Goal: Transaction & Acquisition: Obtain resource

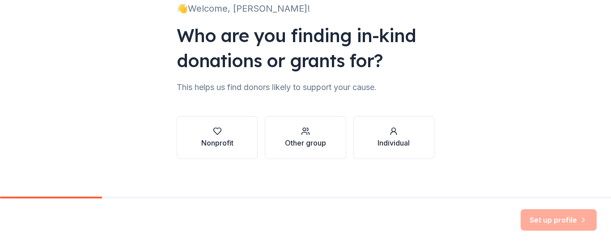
scroll to position [71, 0]
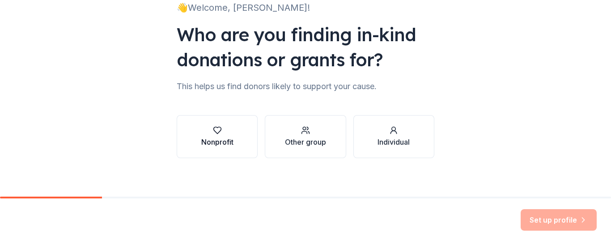
click at [230, 138] on div "Nonprofit" at bounding box center [217, 142] width 32 height 11
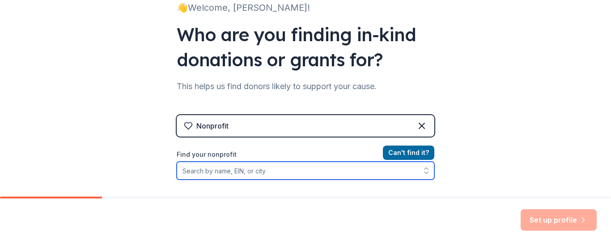
click at [244, 174] on input "Find your nonprofit" at bounding box center [306, 171] width 258 height 18
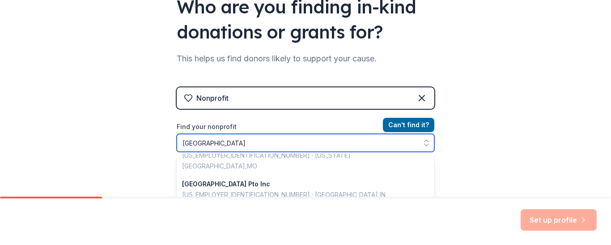
scroll to position [0, 0]
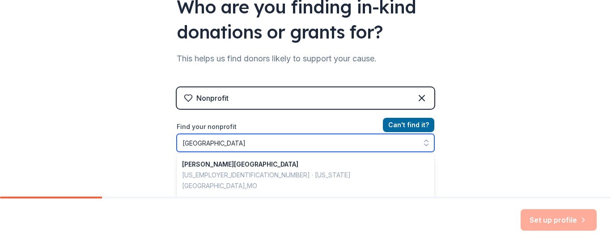
click at [378, 139] on input "[GEOGRAPHIC_DATA]" at bounding box center [306, 143] width 258 height 18
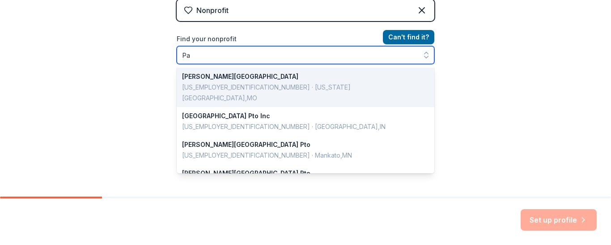
type input "P"
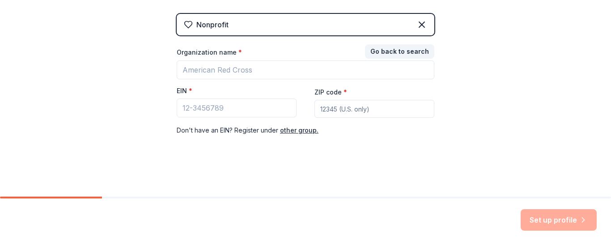
scroll to position [172, 0]
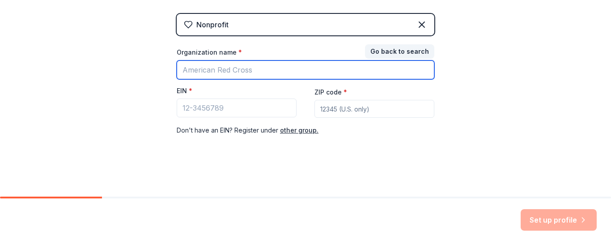
click at [250, 73] on input "Organization name *" at bounding box center [306, 69] width 258 height 19
paste input "61-6001157"
type input "61-6001157"
drag, startPoint x: 229, startPoint y: 72, endPoint x: 137, endPoint y: 66, distance: 92.0
click at [137, 66] on div "👋 Welcome, Ashley! Who are you finding in-kind donations or grants for? This he…" at bounding box center [305, 12] width 611 height 368
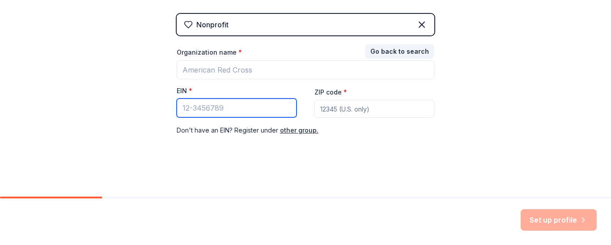
click at [198, 106] on input "EIN *" at bounding box center [237, 107] width 120 height 19
paste input "61-6001157"
type input "61-6001157"
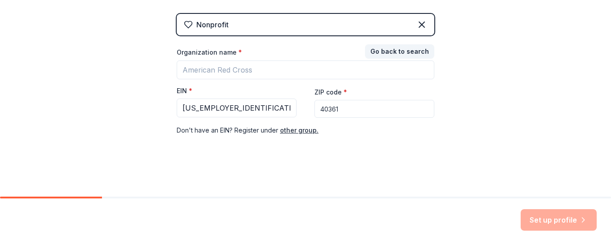
type input "40361"
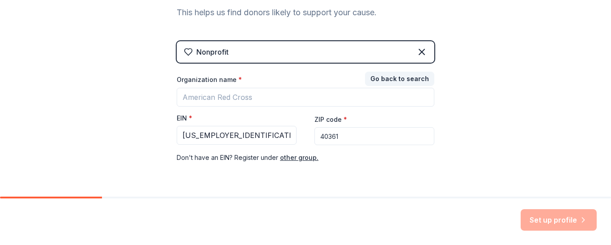
scroll to position [145, 0]
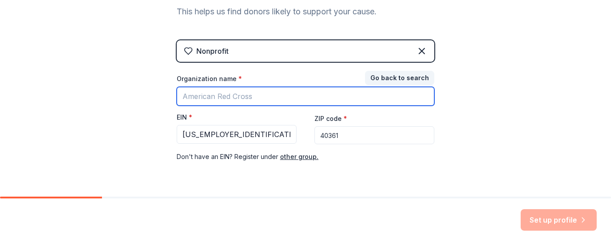
click at [296, 92] on input "Organization name *" at bounding box center [306, 96] width 258 height 19
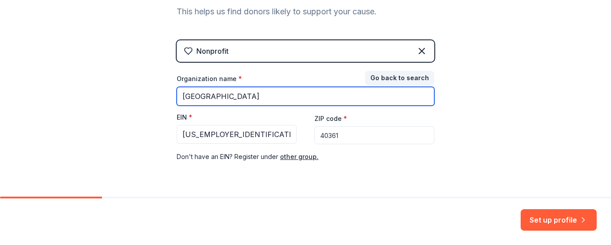
type input "Paris Elementary School"
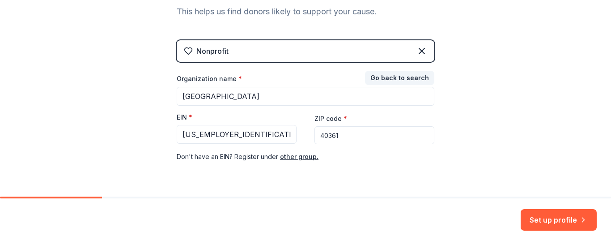
click at [353, 137] on input "40361" at bounding box center [375, 135] width 120 height 18
click at [542, 219] on button "Set up profile" at bounding box center [559, 219] width 76 height 21
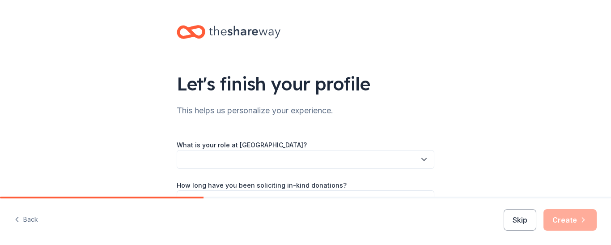
click at [492, 19] on div "Let's finish your profile This helps us personalize your experience. What is yo…" at bounding box center [305, 146] width 611 height 292
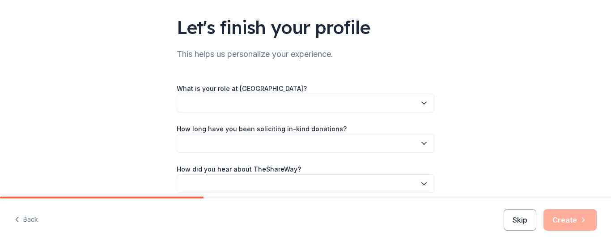
scroll to position [57, 0]
click at [370, 102] on button "button" at bounding box center [306, 102] width 258 height 19
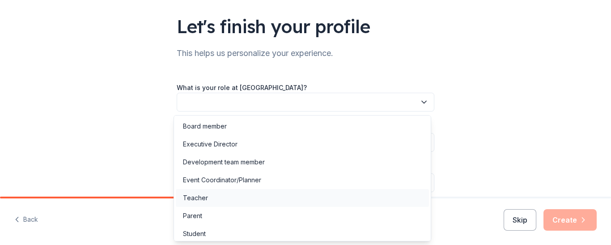
click at [252, 197] on div "Teacher" at bounding box center [302, 198] width 253 height 18
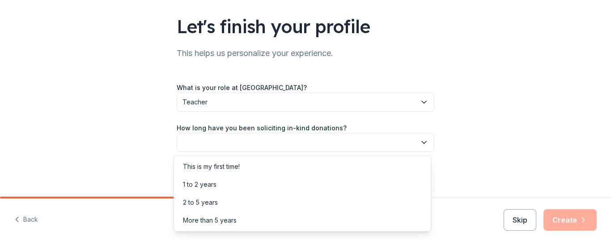
click at [250, 142] on button "button" at bounding box center [306, 142] width 258 height 19
click at [238, 170] on div "This is my first time!" at bounding box center [211, 166] width 57 height 11
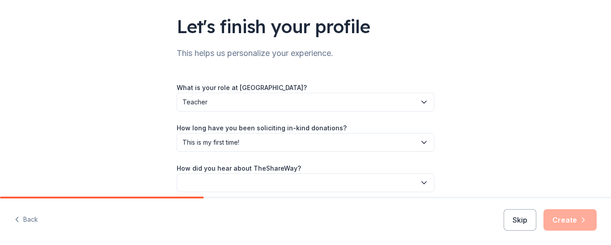
click at [243, 185] on button "button" at bounding box center [306, 182] width 258 height 19
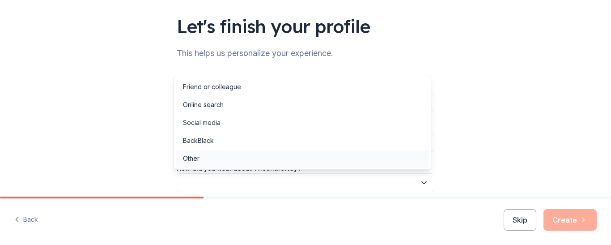
click at [239, 156] on div "Other" at bounding box center [302, 159] width 253 height 18
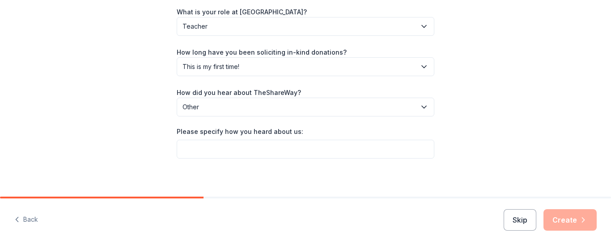
scroll to position [138, 0]
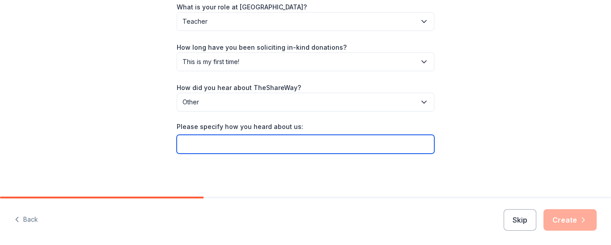
click at [283, 144] on input "Please specify how you heard about us:" at bounding box center [306, 144] width 258 height 19
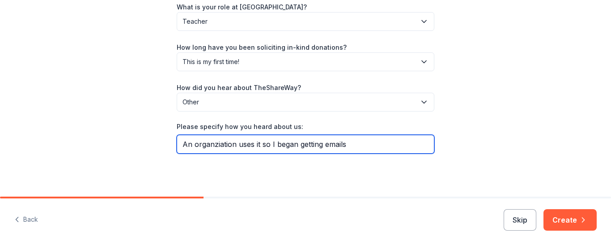
click at [216, 145] on input "An organziation uses it so I began getting emails" at bounding box center [306, 144] width 258 height 19
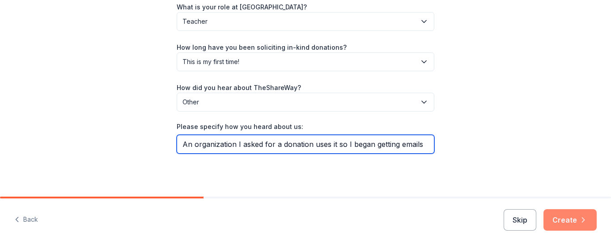
type input "An organization I asked for a donation uses it so I began getting emails"
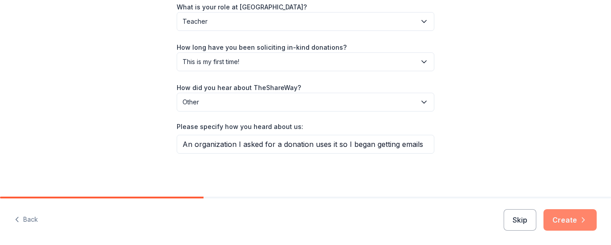
click at [564, 218] on button "Create" at bounding box center [570, 219] width 53 height 21
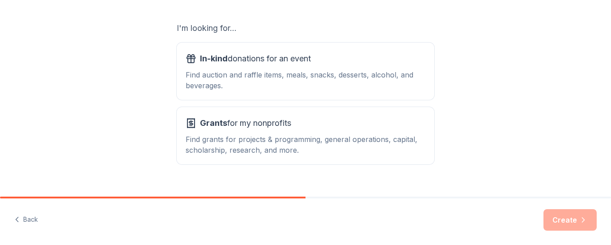
scroll to position [165, 0]
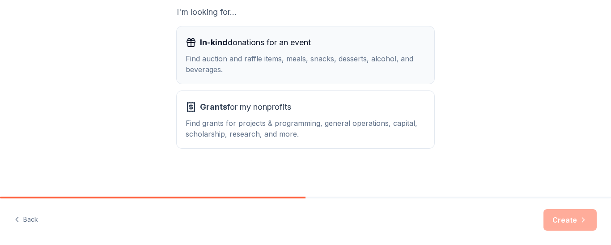
click at [380, 58] on div "Find auction and raffle items, meals, snacks, desserts, alcohol, and beverages." at bounding box center [306, 63] width 240 height 21
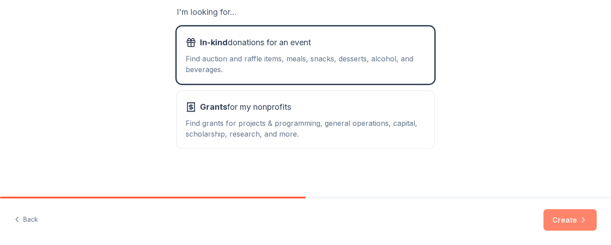
click at [569, 221] on button "Create" at bounding box center [570, 219] width 53 height 21
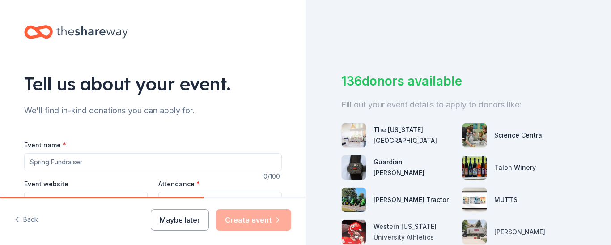
click at [86, 160] on input "Event name *" at bounding box center [153, 162] width 258 height 18
type input "Fall [DATE]"
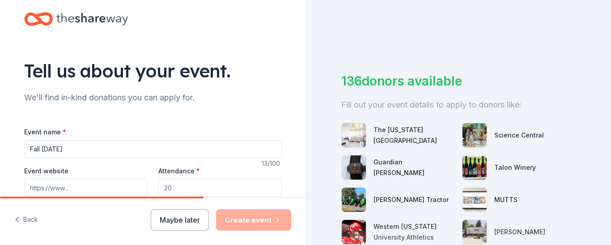
click at [132, 188] on input "Event website" at bounding box center [86, 188] width 124 height 18
paste input "https://www.paris.kyschools.us/elem"
type input "https://www.paris.kyschools.us/elem"
click at [200, 188] on input "Attendance *" at bounding box center [220, 188] width 124 height 18
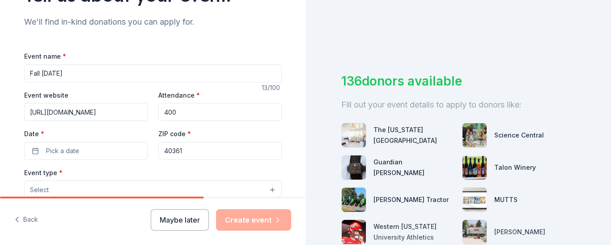
scroll to position [99, 0]
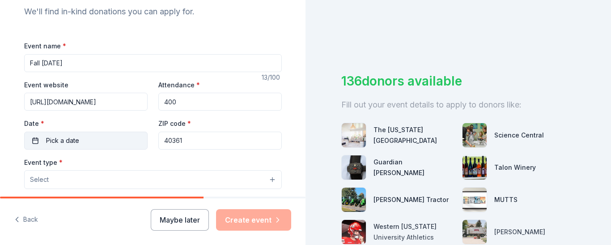
type input "400"
click at [94, 140] on button "Pick a date" at bounding box center [86, 141] width 124 height 18
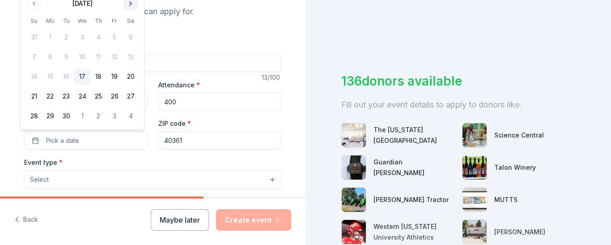
click at [131, 6] on button "Go to next month" at bounding box center [130, 3] width 13 height 13
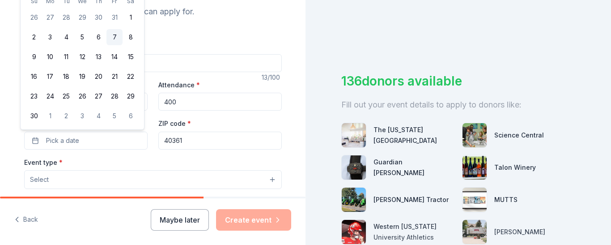
click at [114, 35] on button "7" at bounding box center [115, 37] width 16 height 16
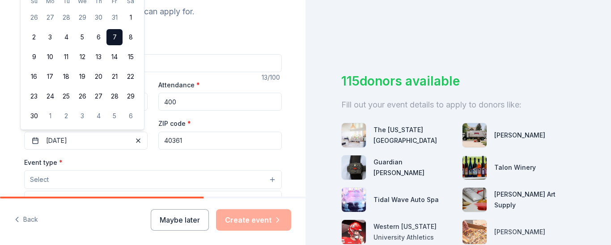
click at [131, 177] on button "Select" at bounding box center [153, 179] width 258 height 19
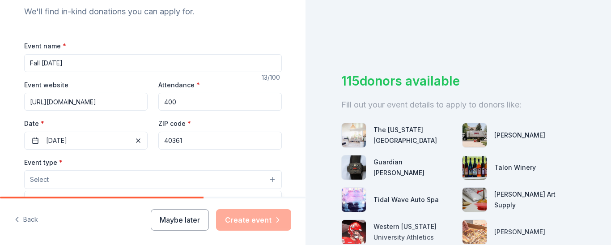
click at [131, 177] on button "Select" at bounding box center [153, 179] width 258 height 19
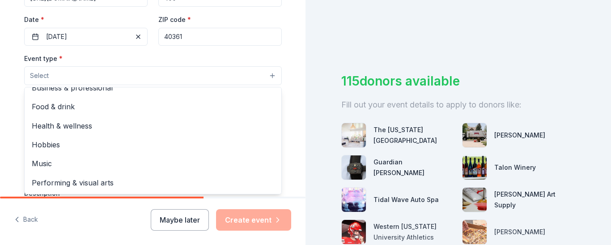
scroll to position [0, 0]
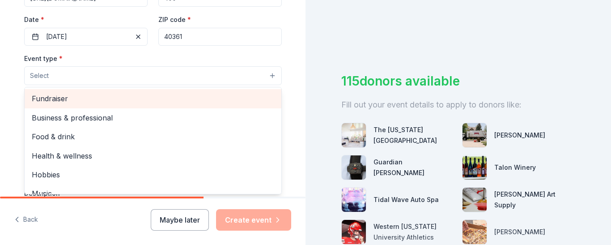
click at [230, 98] on span "Fundraiser" at bounding box center [153, 99] width 243 height 12
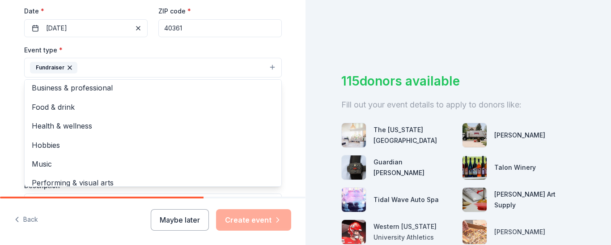
scroll to position [229, 0]
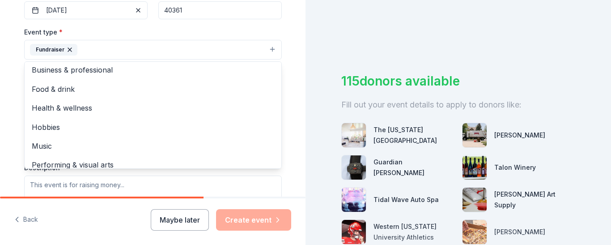
click at [288, 122] on div "Tell us about your event. We'll find in-kind donations you can apply for. Event…" at bounding box center [153, 69] width 286 height 597
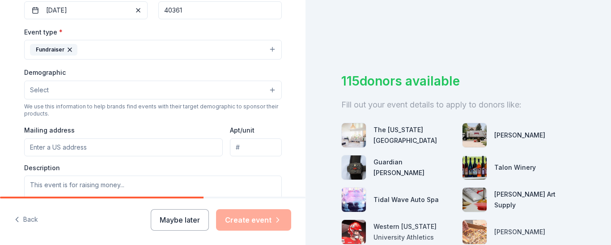
click at [227, 91] on button "Select" at bounding box center [153, 90] width 258 height 19
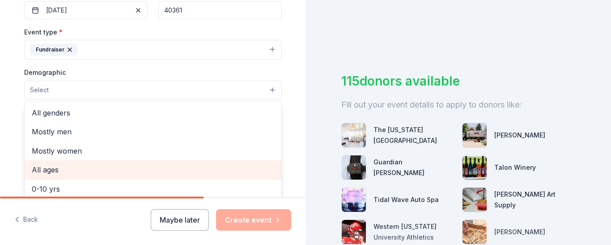
click at [195, 163] on div "All ages" at bounding box center [153, 169] width 257 height 19
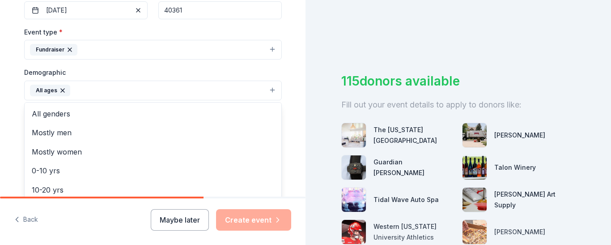
click at [289, 129] on div "Tell us about your event. We'll find in-kind donations you can apply for. Event…" at bounding box center [153, 70] width 286 height 598
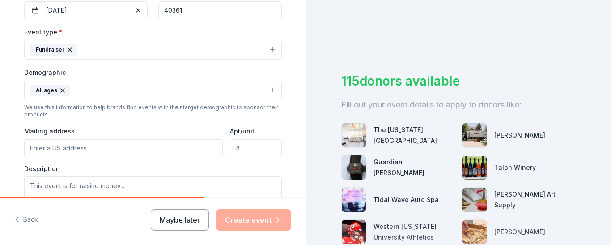
click at [184, 150] on input "Mailing address" at bounding box center [123, 148] width 199 height 18
type input "1481 Main Street, Paris, KY, 40361"
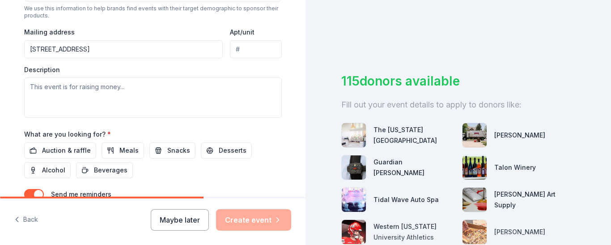
scroll to position [331, 0]
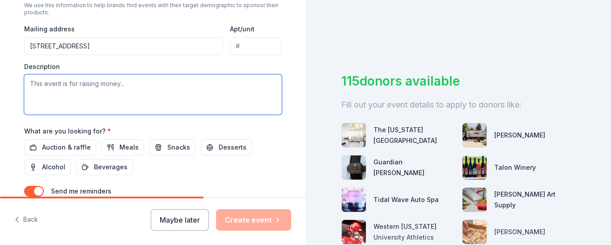
click at [137, 92] on textarea at bounding box center [153, 94] width 258 height 40
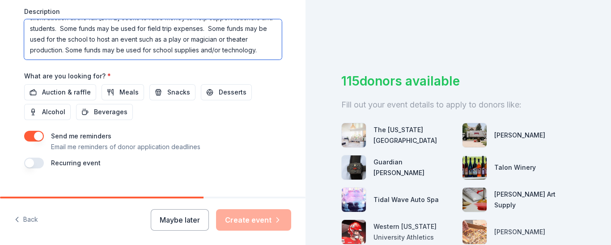
scroll to position [388, 0]
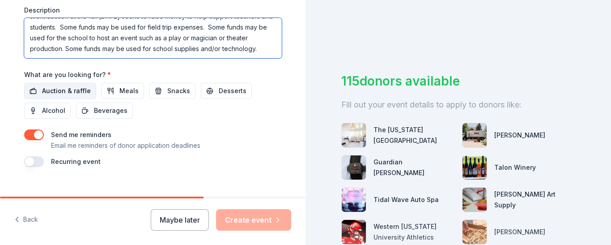
type textarea "This event is a safe place for families to come eat and play games together. Th…"
click at [73, 90] on span "Auction & raffle" at bounding box center [66, 91] width 49 height 11
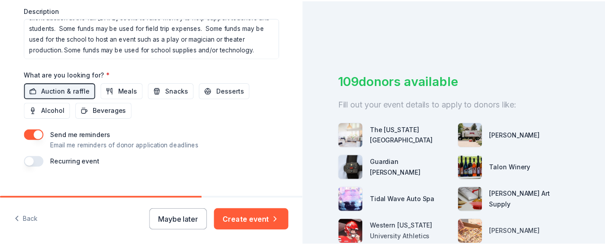
scroll to position [401, 0]
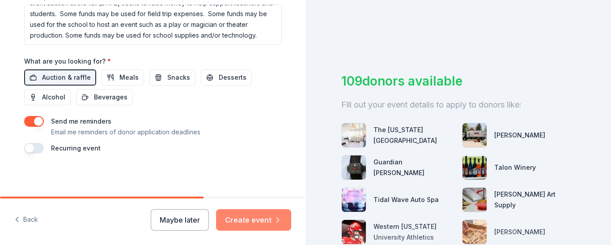
click at [262, 225] on button "Create event" at bounding box center [253, 219] width 75 height 21
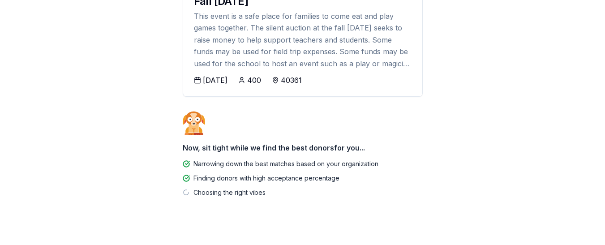
scroll to position [145, 0]
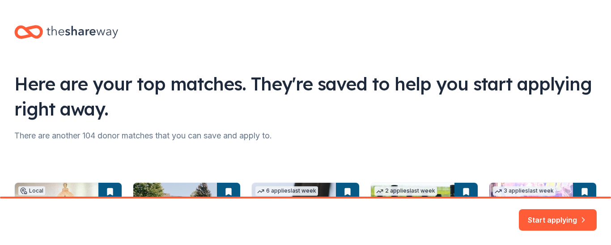
drag, startPoint x: 606, startPoint y: 124, endPoint x: 611, endPoint y: 162, distance: 37.9
click at [611, 162] on html "Got it Here are your top matches. They're saved to help you start applying righ…" at bounding box center [305, 122] width 611 height 245
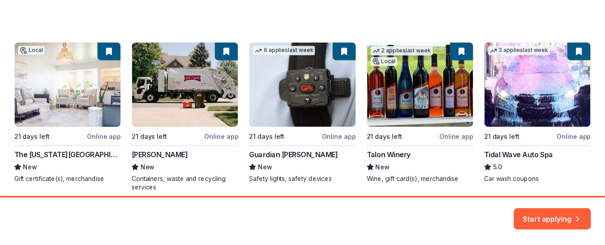
scroll to position [142, 0]
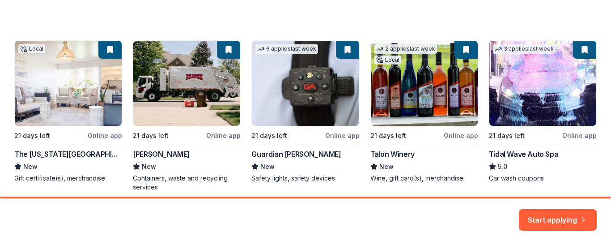
click at [57, 104] on div "Local 21 days left Online app The Kentucky Castle New Gift certificate(s), merc…" at bounding box center [305, 115] width 583 height 151
click at [548, 209] on button "Start applying" at bounding box center [558, 219] width 78 height 21
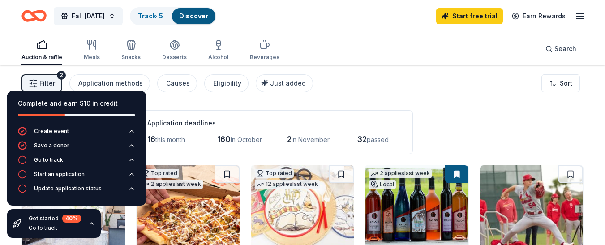
click at [470, 82] on div "Filter 2 Application methods Causes Eligibility Just added Sort" at bounding box center [302, 83] width 605 height 36
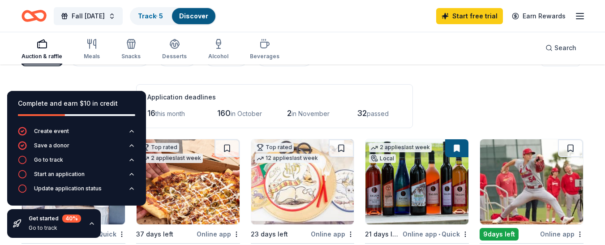
scroll to position [21, 0]
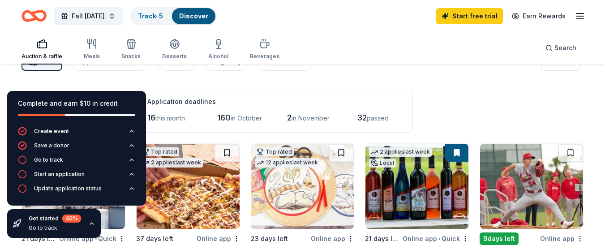
click at [130, 98] on div "Complete and earn $10 in credit" at bounding box center [76, 103] width 117 height 11
click at [465, 110] on div "178 results in Paris, KY Application deadlines 16 this month 160 in October 2 i…" at bounding box center [302, 111] width 562 height 44
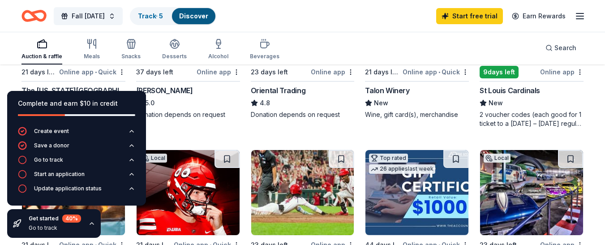
scroll to position [197, 0]
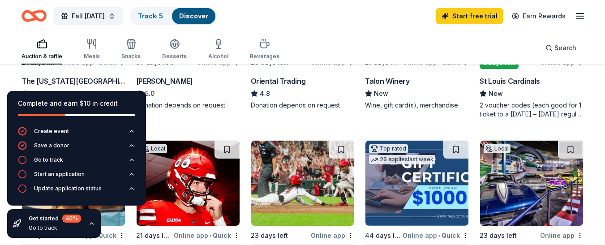
click at [81, 83] on div "The Kentucky Castle" at bounding box center [73, 81] width 104 height 11
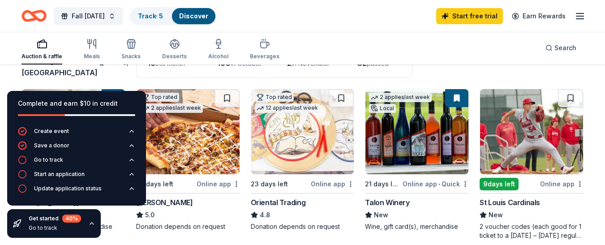
scroll to position [86, 0]
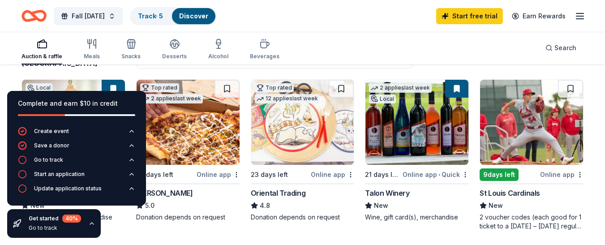
click at [315, 131] on img at bounding box center [302, 122] width 103 height 85
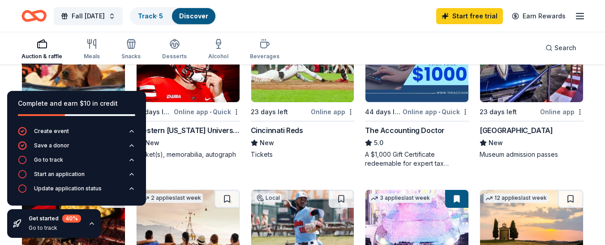
scroll to position [323, 0]
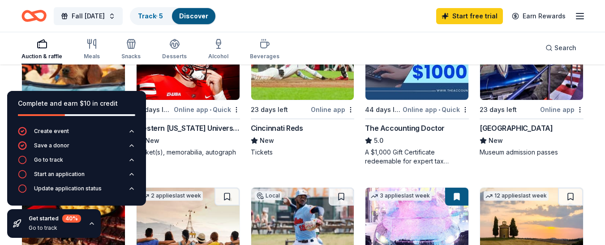
click at [92, 78] on img at bounding box center [73, 57] width 103 height 85
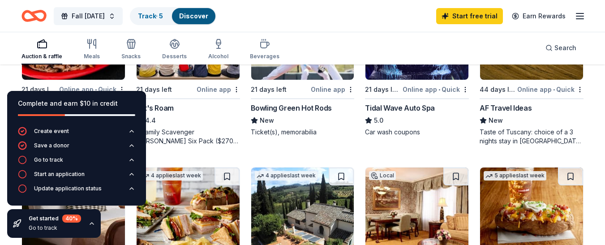
scroll to position [499, 0]
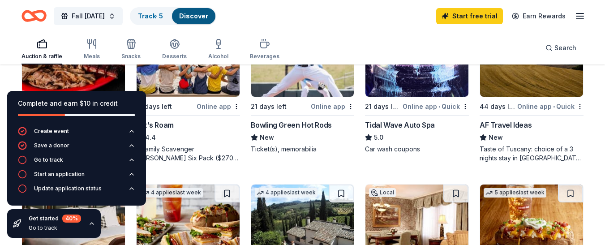
click at [103, 70] on img at bounding box center [73, 54] width 103 height 85
click at [90, 221] on icon "button" at bounding box center [91, 223] width 7 height 7
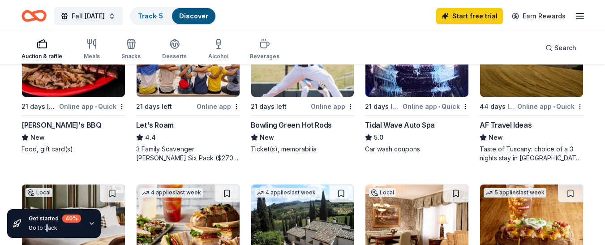
click at [46, 222] on div "Get started 40 % Go to track" at bounding box center [55, 223] width 52 height 18
click at [49, 228] on div "Go to track" at bounding box center [55, 227] width 52 height 7
click at [14, 221] on icon at bounding box center [17, 223] width 9 height 9
click at [90, 225] on icon "button" at bounding box center [91, 223] width 7 height 7
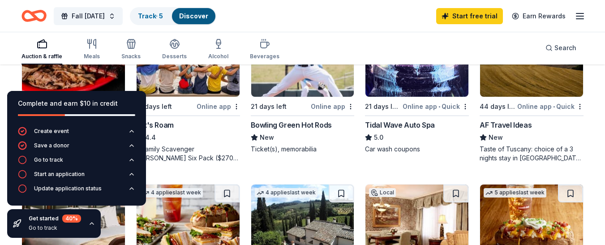
click at [90, 225] on icon "button" at bounding box center [91, 223] width 7 height 7
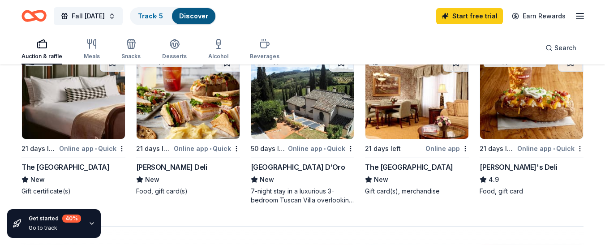
scroll to position [637, 0]
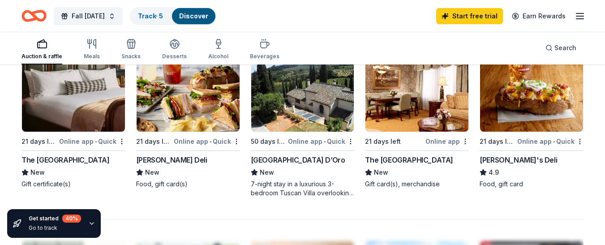
click at [86, 158] on div "The Manchester Hotel" at bounding box center [65, 159] width 88 height 11
click at [332, 173] on div "New" at bounding box center [303, 172] width 104 height 11
click at [531, 116] on img at bounding box center [531, 89] width 103 height 85
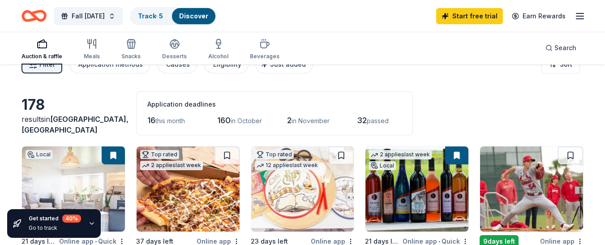
scroll to position [0, 0]
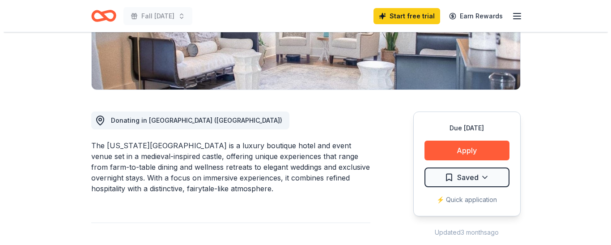
scroll to position [194, 0]
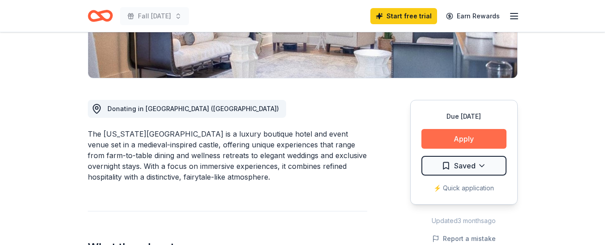
click at [496, 142] on button "Apply" at bounding box center [463, 139] width 85 height 20
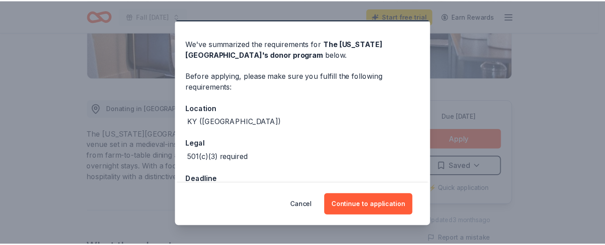
scroll to position [50, 0]
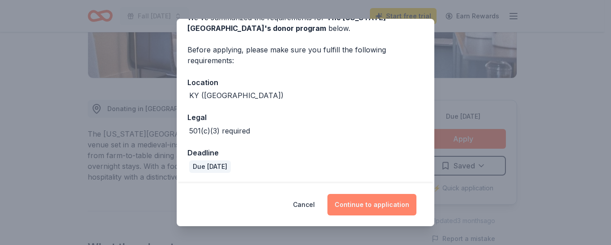
click at [389, 206] on button "Continue to application" at bounding box center [372, 204] width 89 height 21
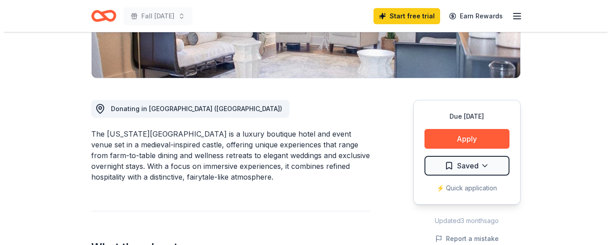
scroll to position [23, 0]
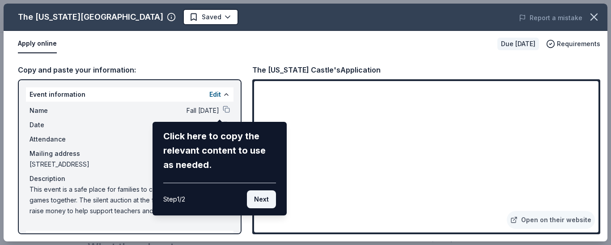
click at [261, 195] on button "Next" at bounding box center [261, 199] width 29 height 18
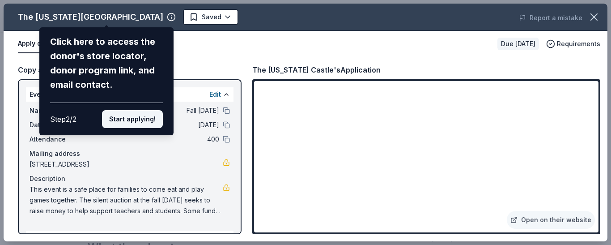
click at [125, 115] on button "Start applying!" at bounding box center [132, 119] width 61 height 18
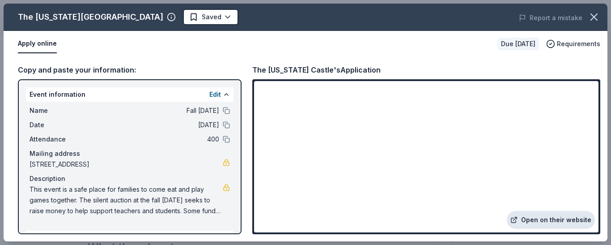
click at [548, 218] on link "Open on their website" at bounding box center [551, 220] width 88 height 18
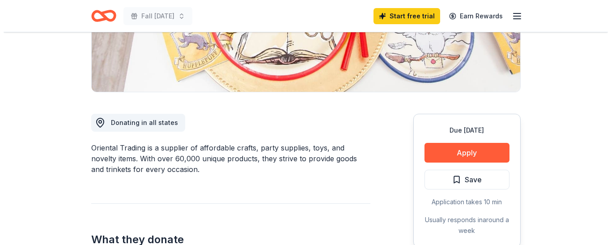
scroll to position [210, 0]
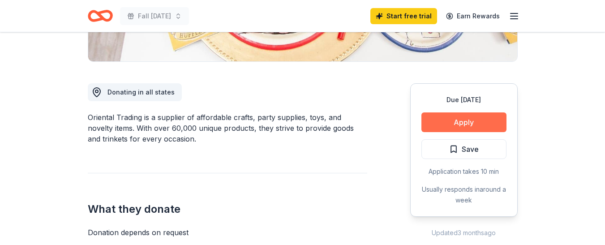
click at [499, 122] on button "Apply" at bounding box center [463, 122] width 85 height 20
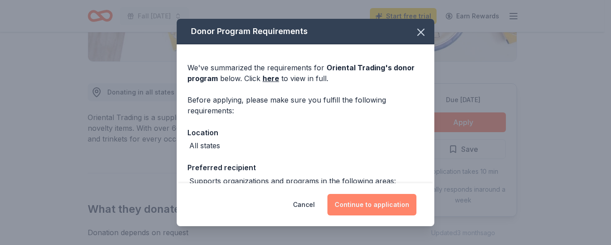
click at [400, 206] on button "Continue to application" at bounding box center [372, 204] width 89 height 21
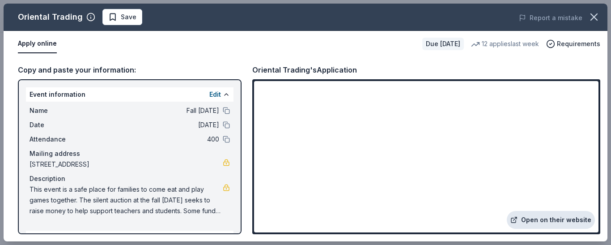
click at [540, 221] on link "Open on their website" at bounding box center [551, 220] width 88 height 18
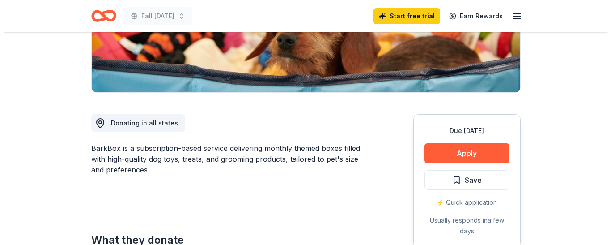
scroll to position [222, 0]
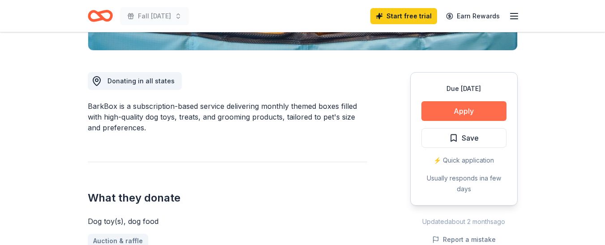
click at [487, 115] on button "Apply" at bounding box center [463, 111] width 85 height 20
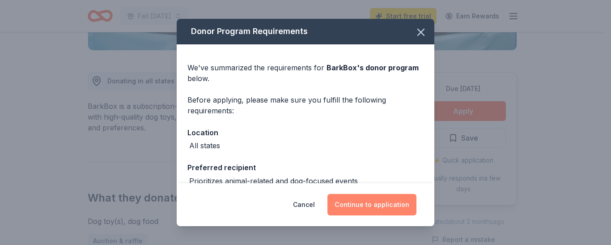
click at [398, 209] on button "Continue to application" at bounding box center [372, 204] width 89 height 21
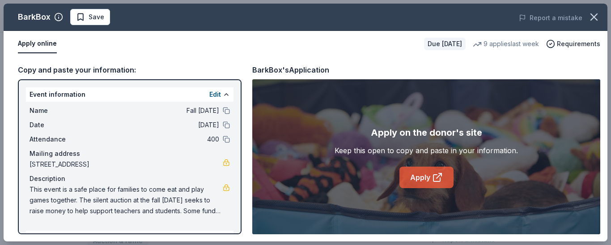
click at [440, 177] on icon at bounding box center [437, 177] width 11 height 11
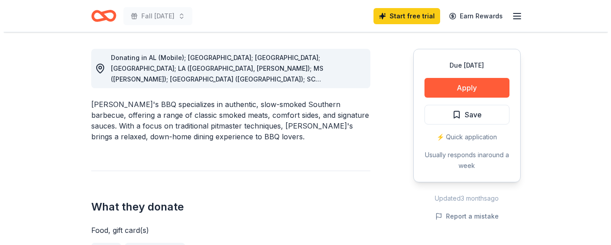
scroll to position [263, 0]
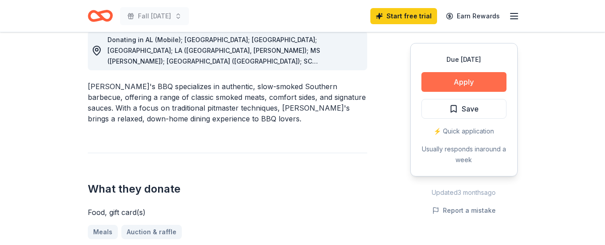
click at [481, 73] on button "Apply" at bounding box center [463, 82] width 85 height 20
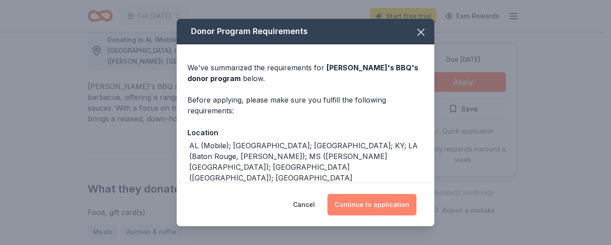
click at [387, 208] on button "Continue to application" at bounding box center [372, 204] width 89 height 21
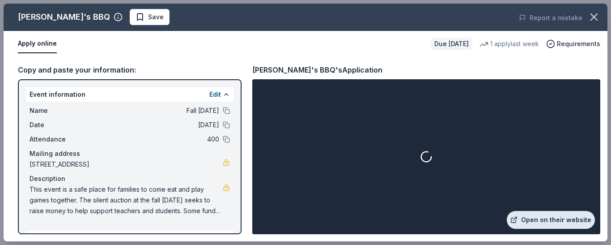
click at [539, 219] on link "Open on their website" at bounding box center [551, 220] width 88 height 18
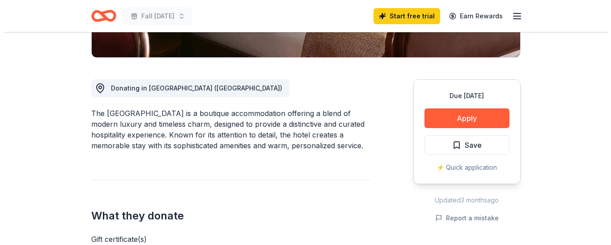
scroll to position [219, 0]
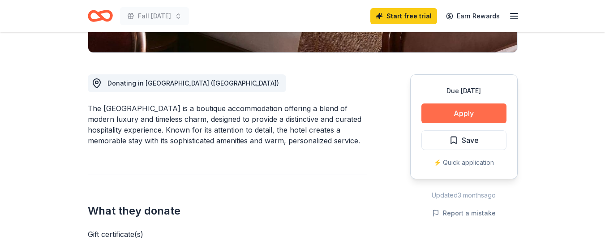
click at [494, 115] on button "Apply" at bounding box center [463, 113] width 85 height 20
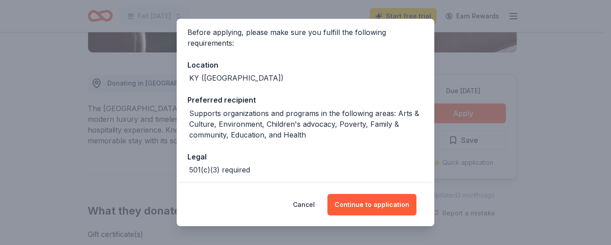
scroll to position [68, 0]
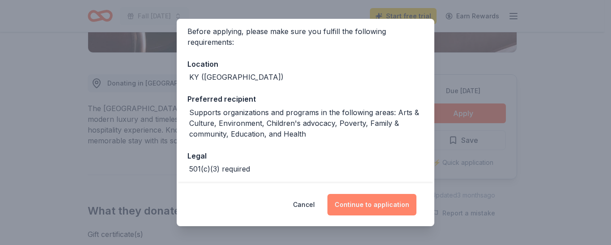
click at [366, 205] on button "Continue to application" at bounding box center [372, 204] width 89 height 21
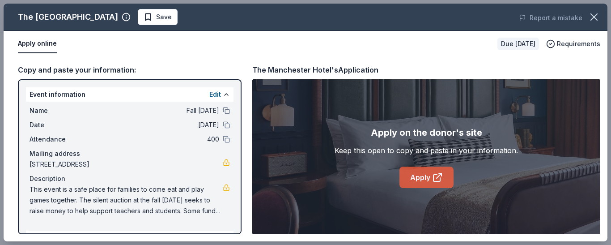
click at [430, 175] on link "Apply" at bounding box center [427, 177] width 54 height 21
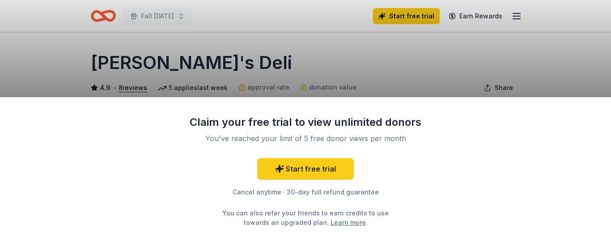
click at [453, 62] on div "Claim your free trial to view unlimited donors You've reached your limit of 5 f…" at bounding box center [305, 122] width 611 height 245
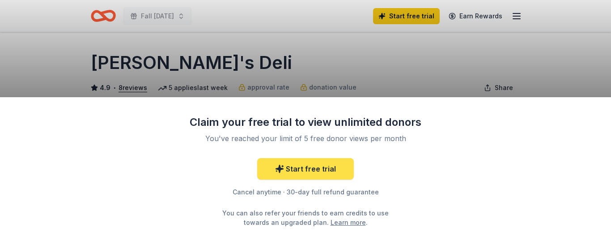
click at [333, 169] on link "Start free trial" at bounding box center [305, 168] width 97 height 21
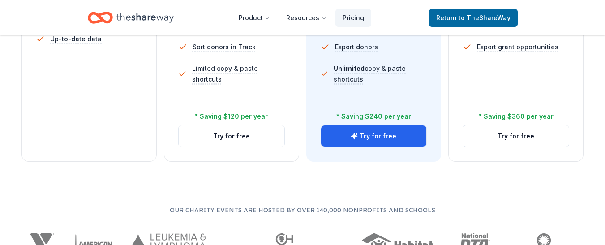
scroll to position [415, 0]
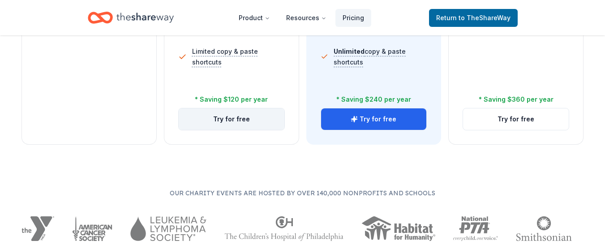
click at [251, 120] on button "Try for free" at bounding box center [232, 118] width 106 height 21
